Goal: Transaction & Acquisition: Purchase product/service

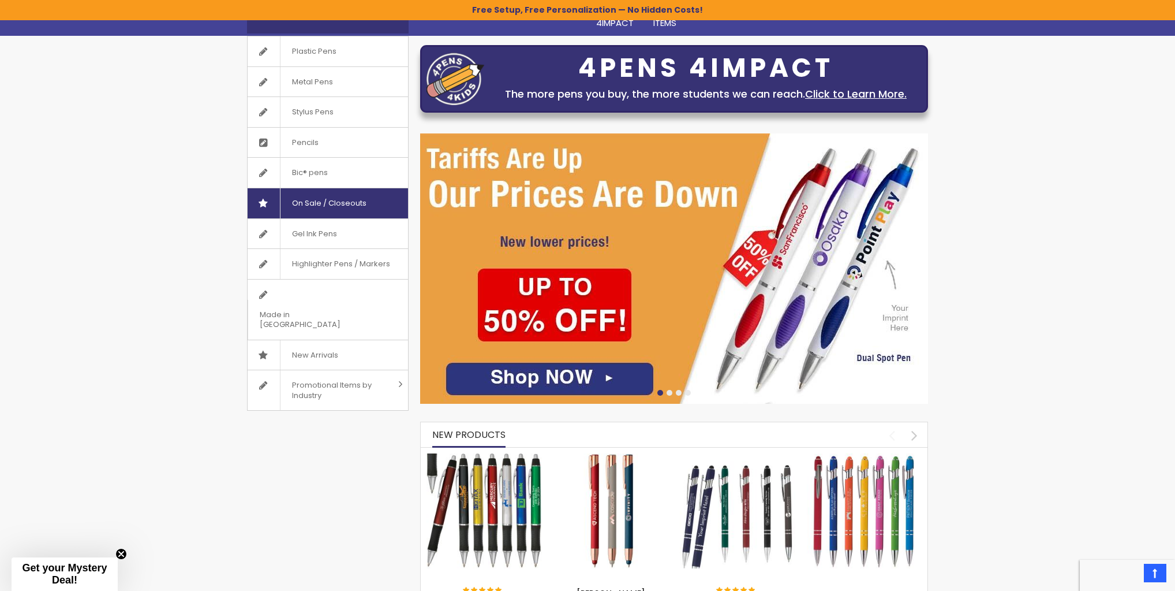
scroll to position [55, 0]
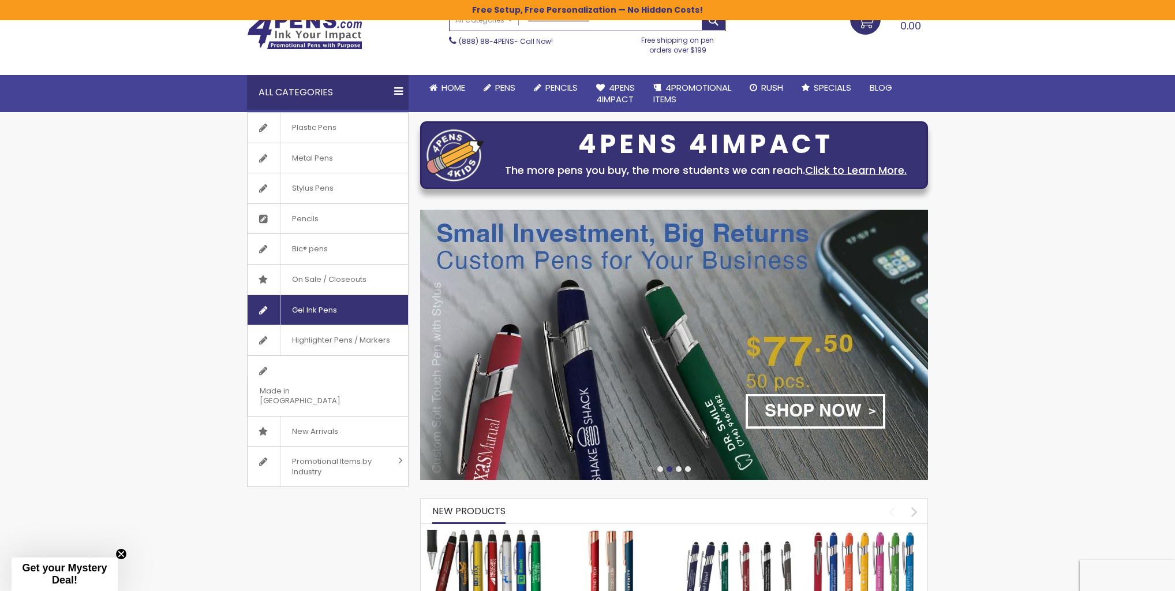
click at [330, 313] on span "Gel Ink Pens" at bounding box center [314, 310] width 69 height 30
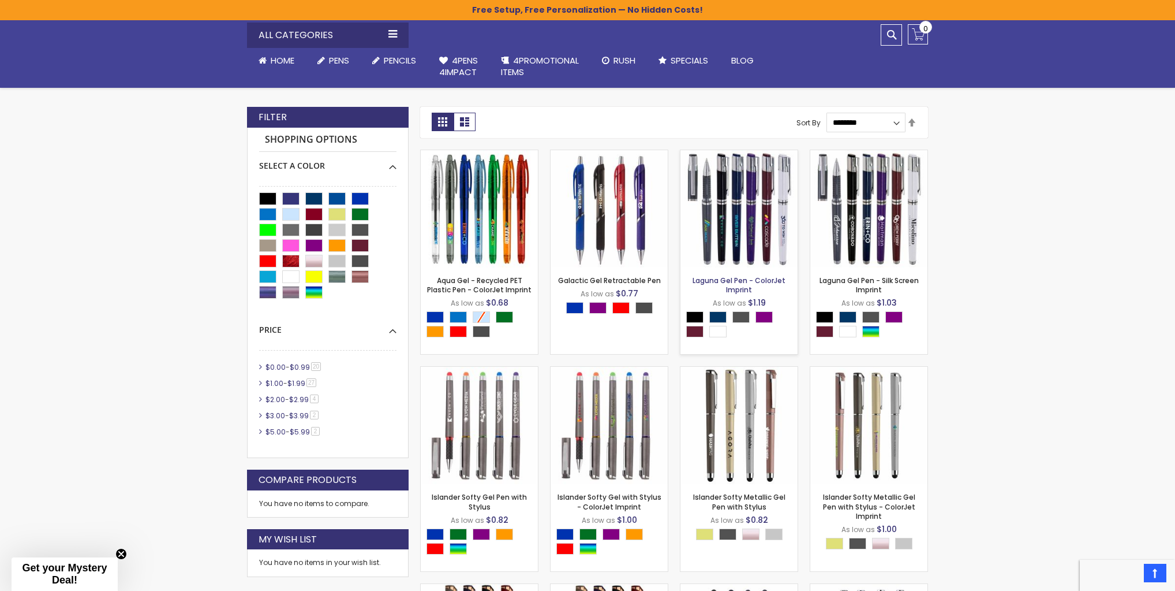
scroll to position [231, 0]
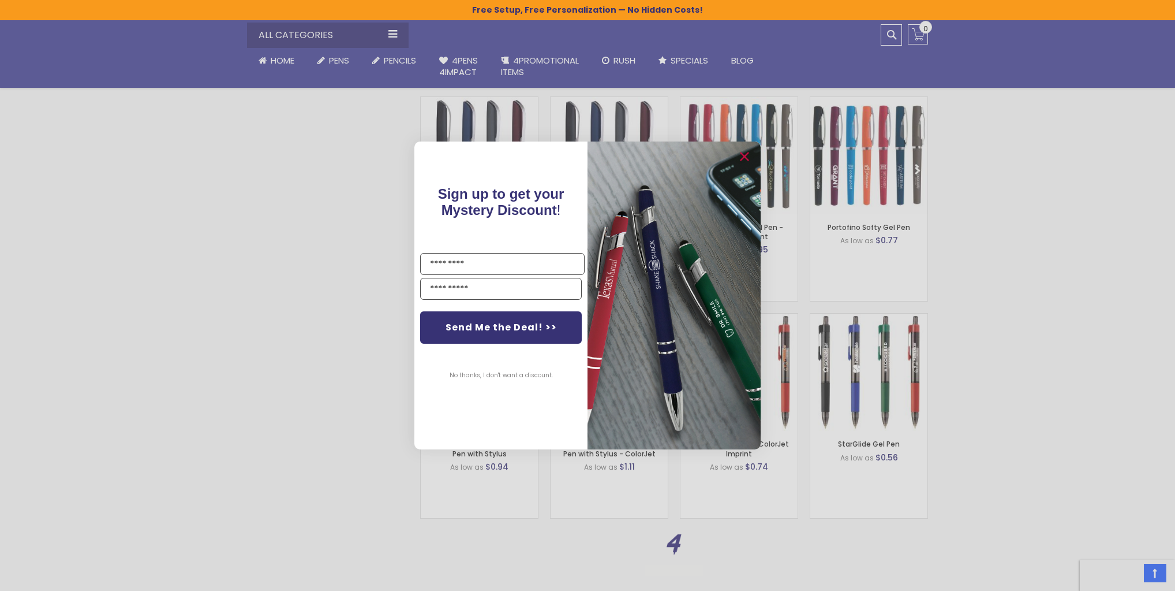
click at [1085, 341] on div "Close dialog Sign up to get your Mystery Discount ! Name Send Me the Deal! >> N…" at bounding box center [587, 295] width 1175 height 591
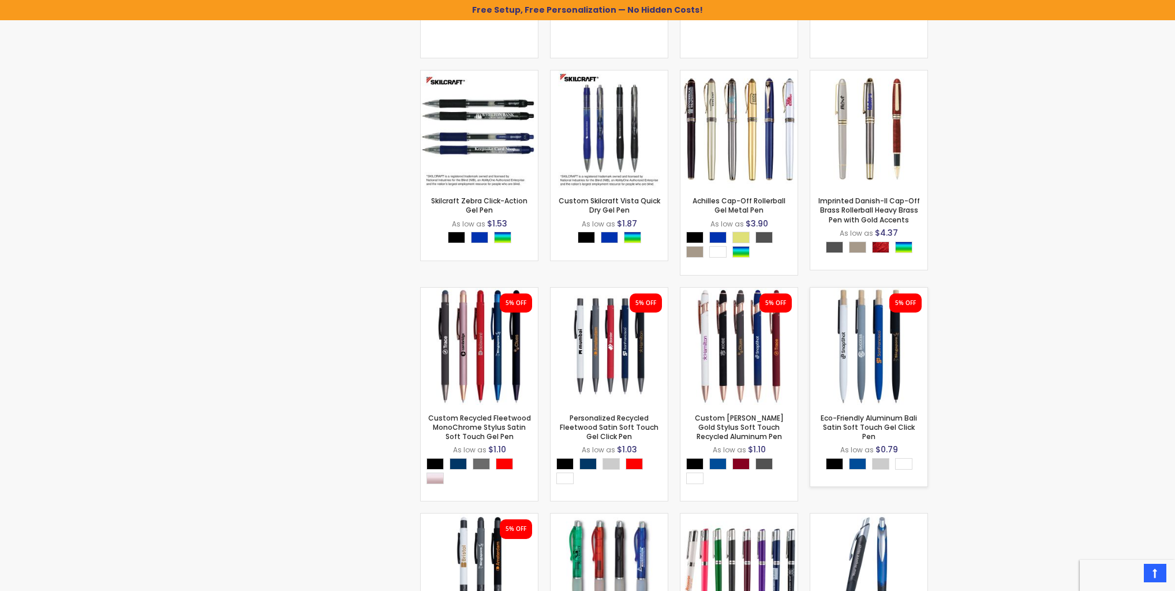
scroll to position [0, 0]
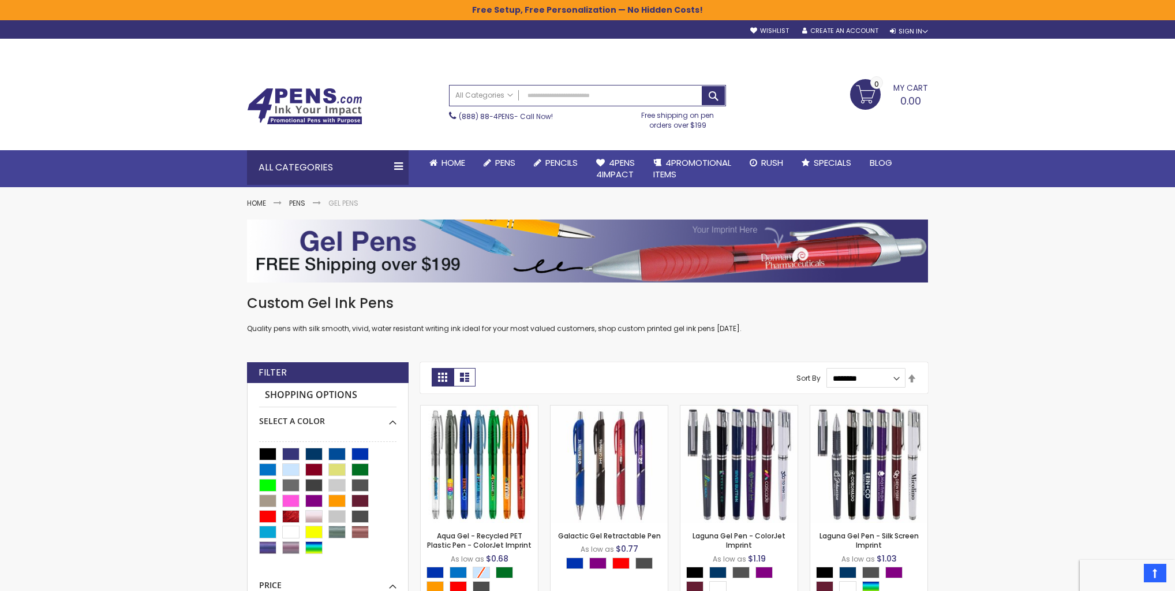
drag, startPoint x: 995, startPoint y: 469, endPoint x: 928, endPoint y: 169, distance: 307.0
